Goal: Task Accomplishment & Management: Manage account settings

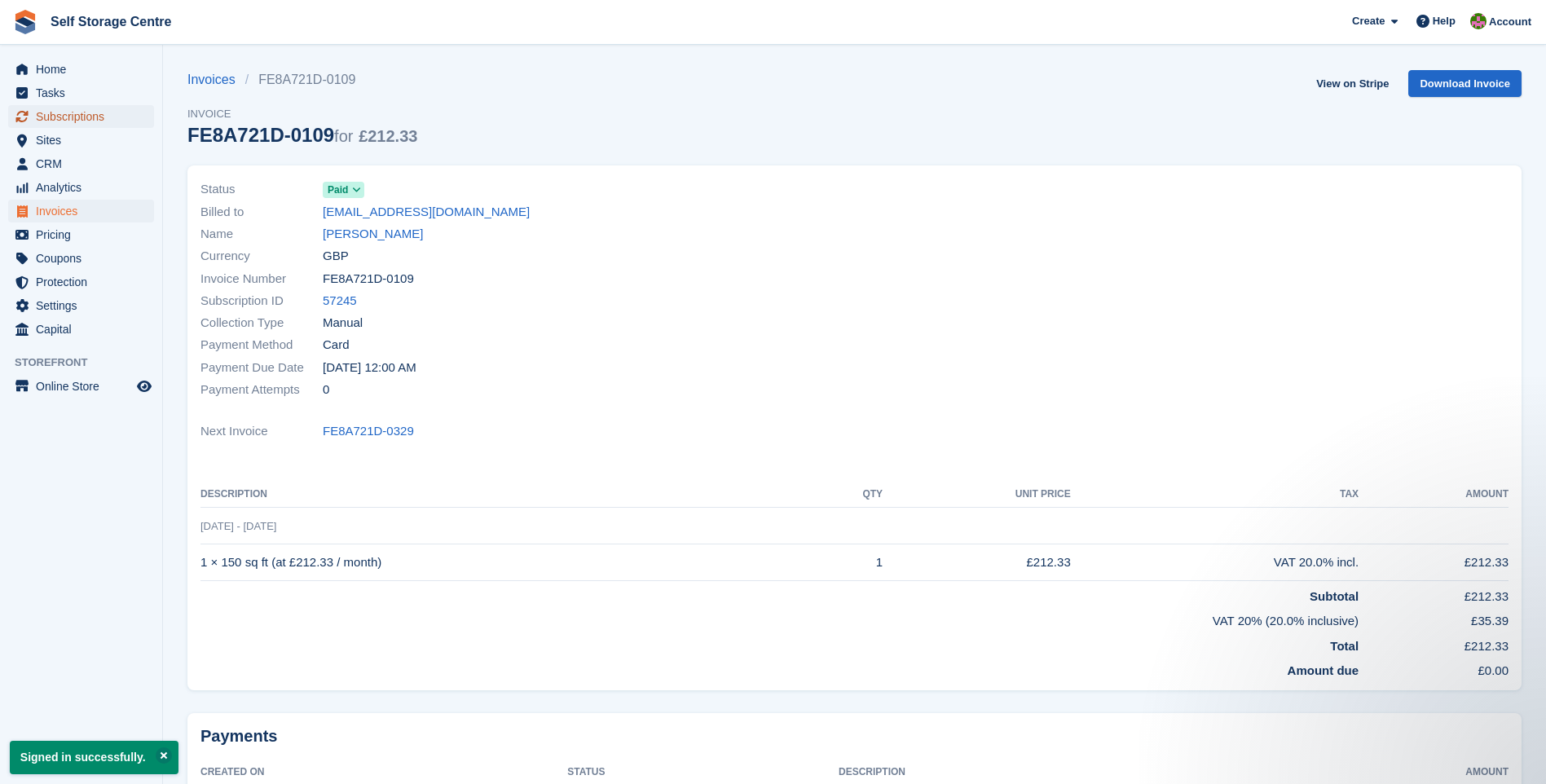
click at [56, 117] on span "Subscriptions" at bounding box center [84, 117] width 98 height 23
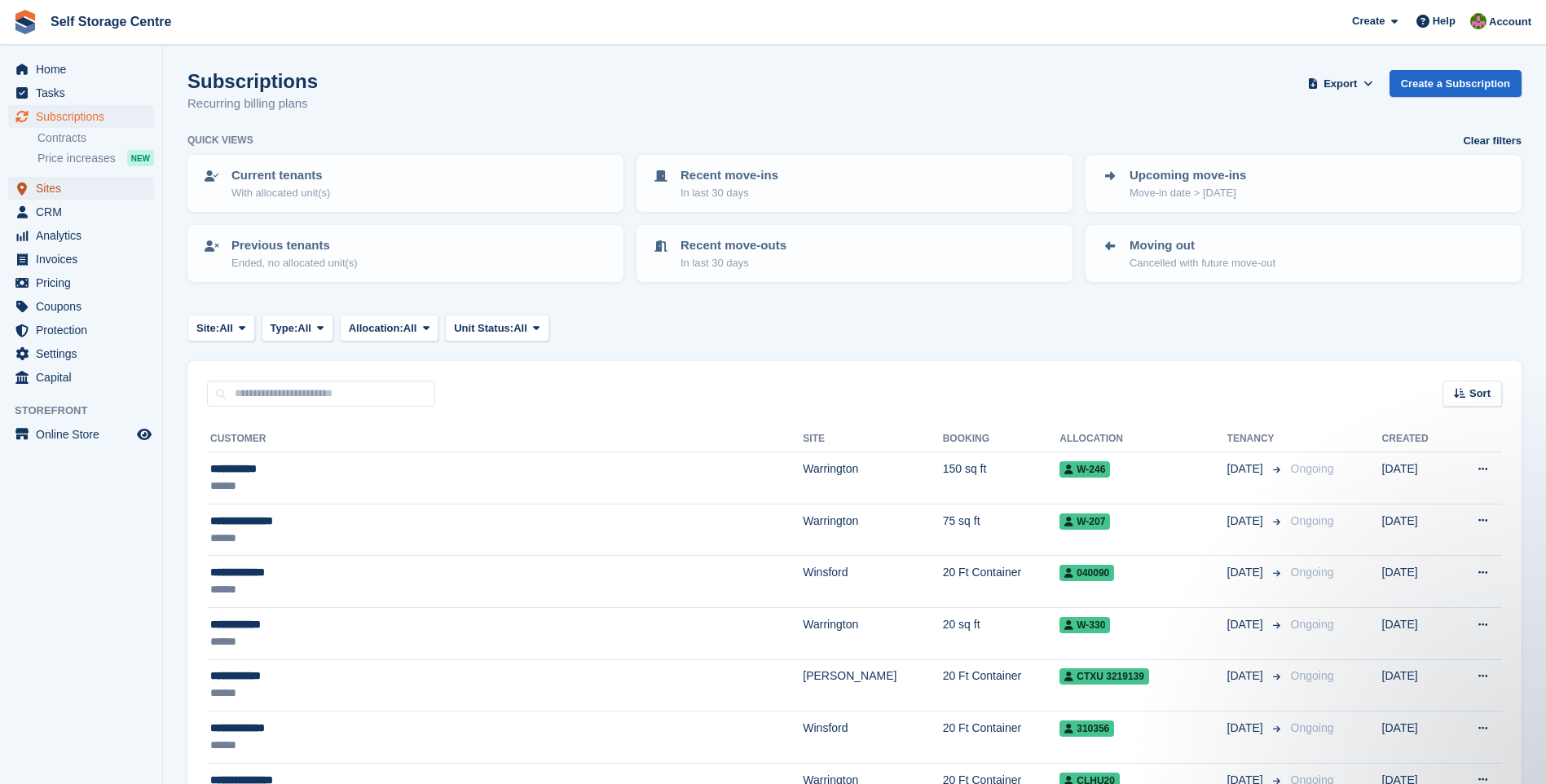
click at [37, 191] on span "Sites" at bounding box center [84, 188] width 98 height 23
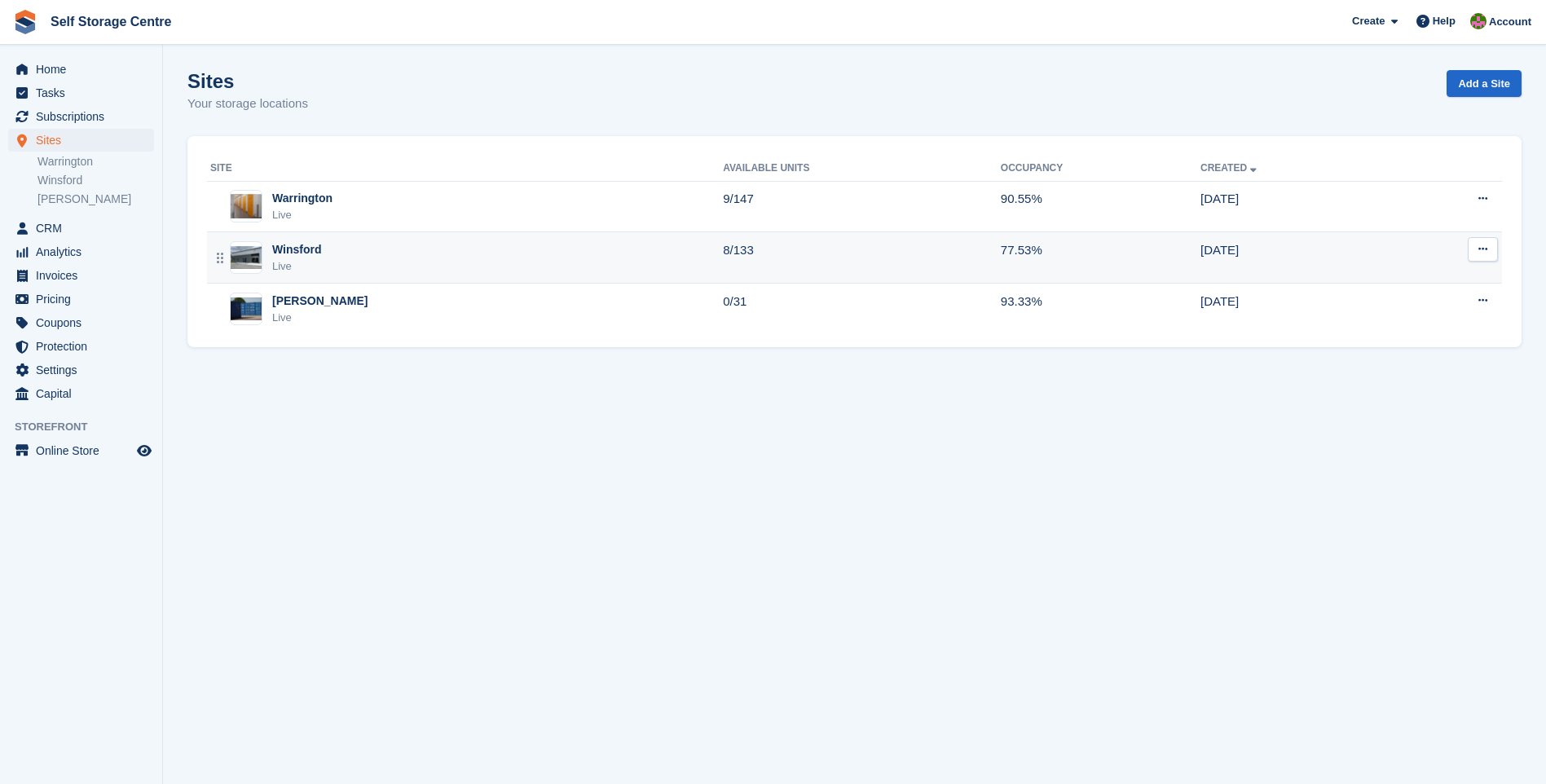
click at [304, 250] on div "Winsford" at bounding box center [298, 250] width 50 height 17
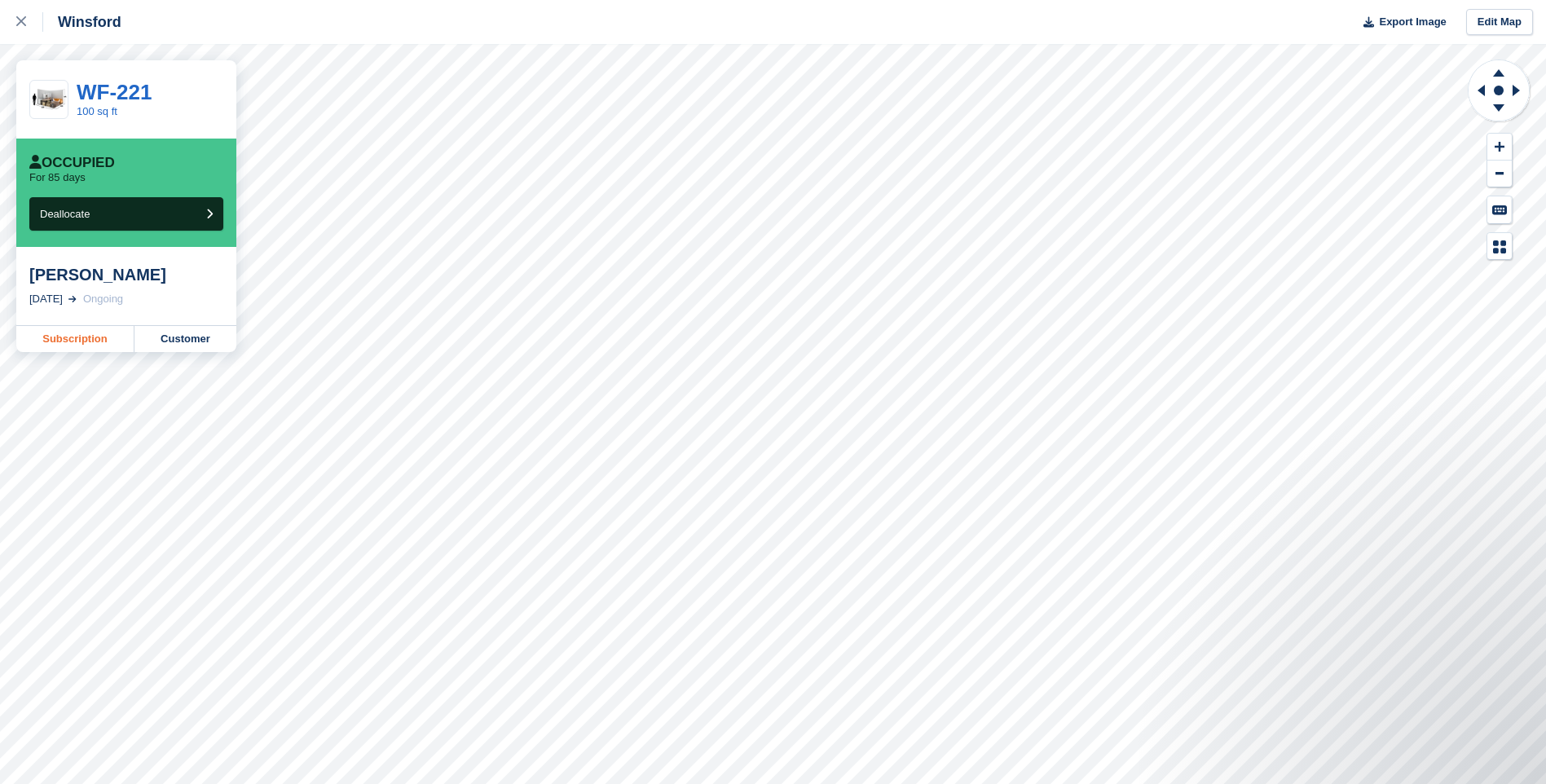
click at [76, 333] on link "Subscription" at bounding box center [76, 338] width 119 height 26
